Goal: Find specific page/section: Find specific page/section

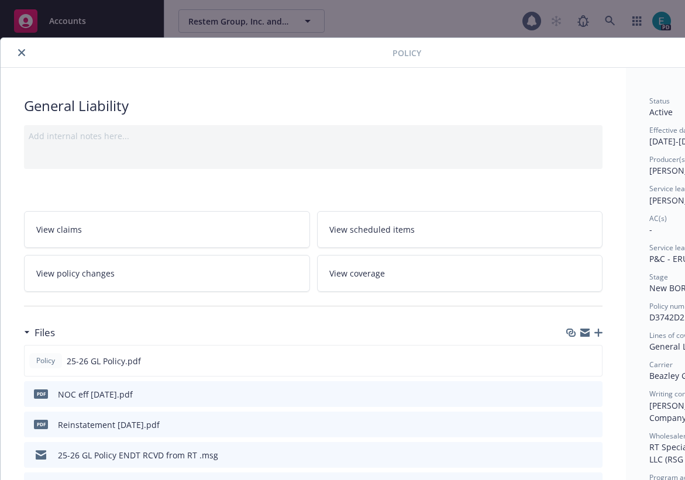
click at [17, 52] on button "close" at bounding box center [22, 53] width 14 height 14
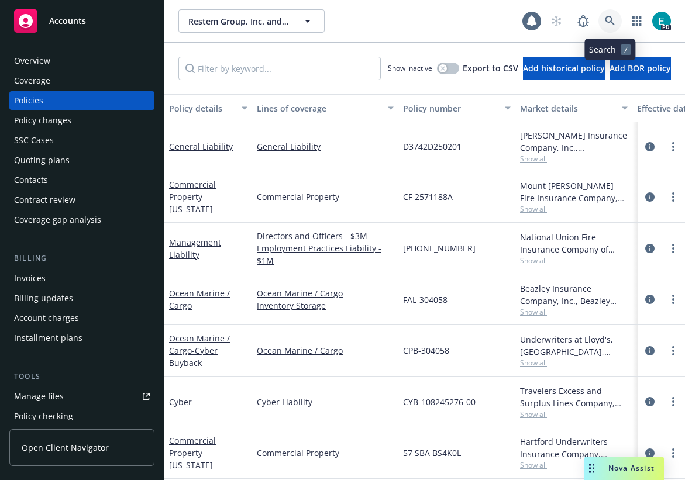
click at [614, 26] on link at bounding box center [609, 20] width 23 height 23
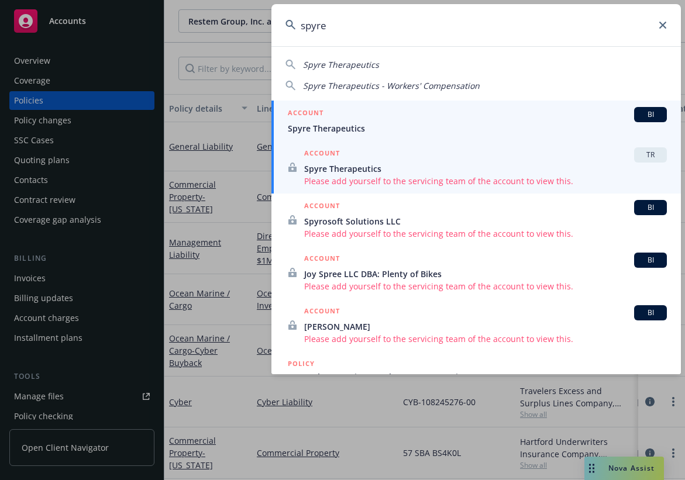
type input "spyre"
click at [398, 163] on span "Spyre Therapeutics" at bounding box center [485, 169] width 362 height 12
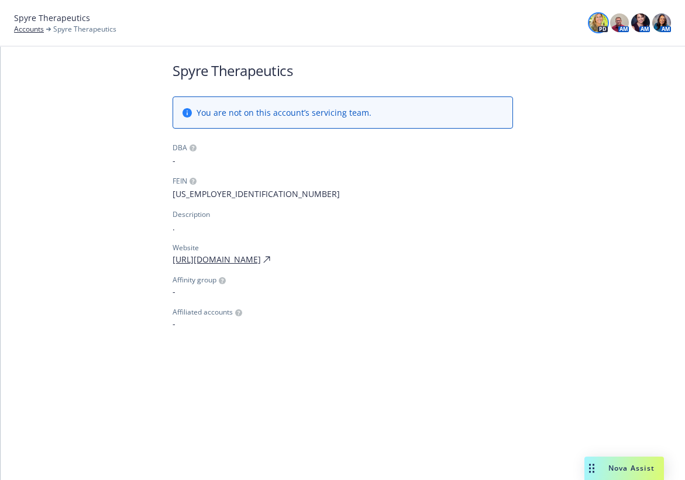
click at [596, 20] on img at bounding box center [598, 22] width 19 height 19
click at [624, 23] on img at bounding box center [619, 22] width 19 height 19
